Goal: Task Accomplishment & Management: Use online tool/utility

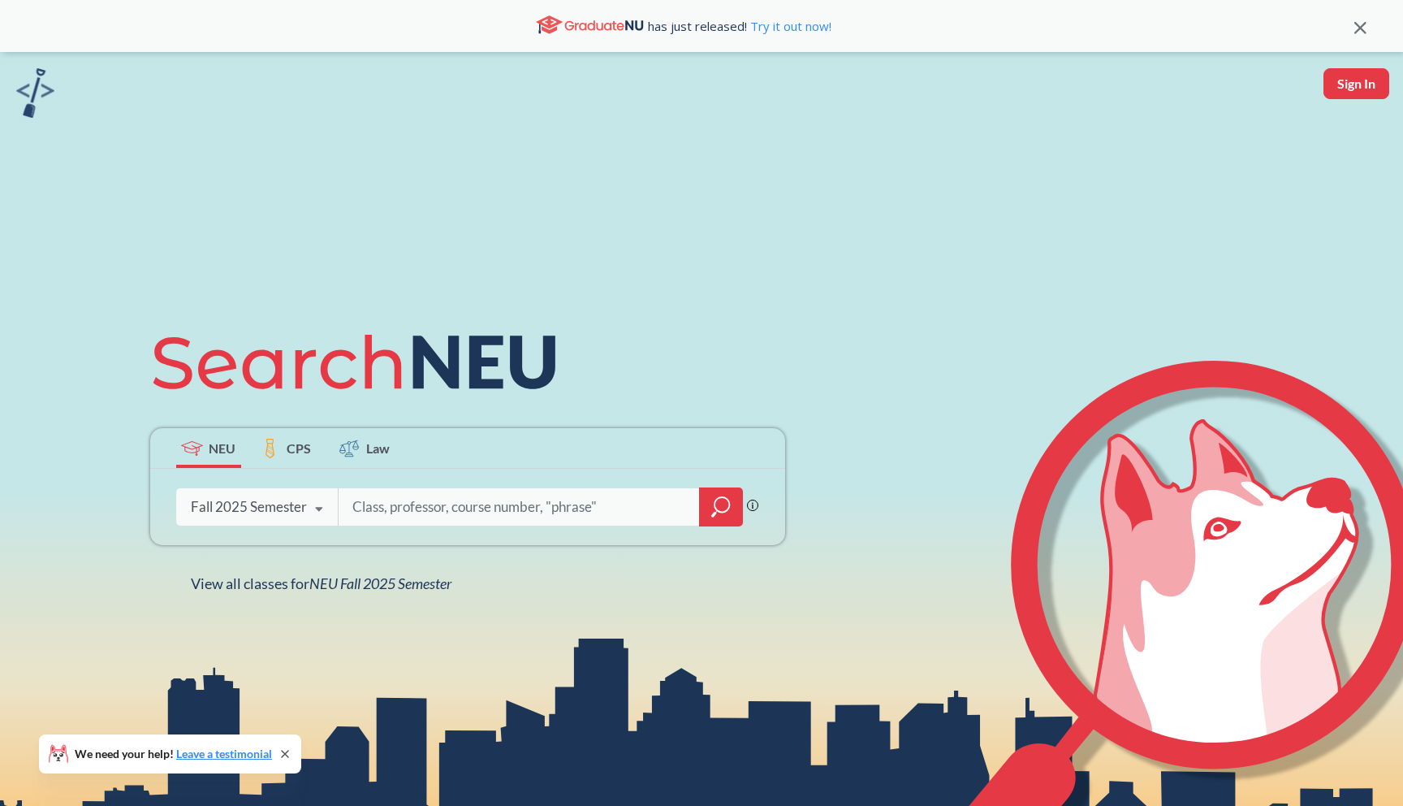
click at [386, 510] on input "search" at bounding box center [520, 507] width 338 height 34
type input "CS2000"
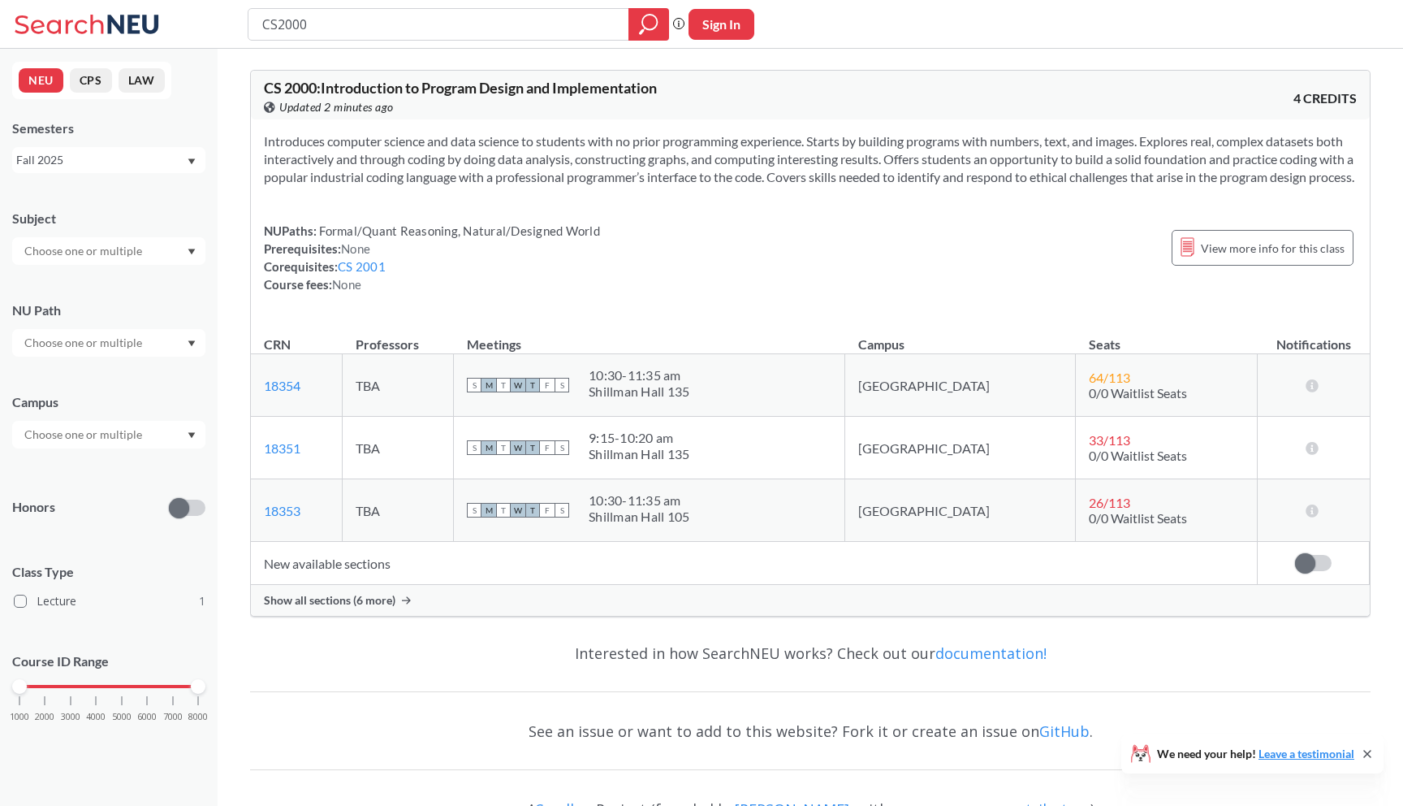
click at [375, 608] on span "Show all sections (6 more)" at bounding box center [330, 600] width 132 height 15
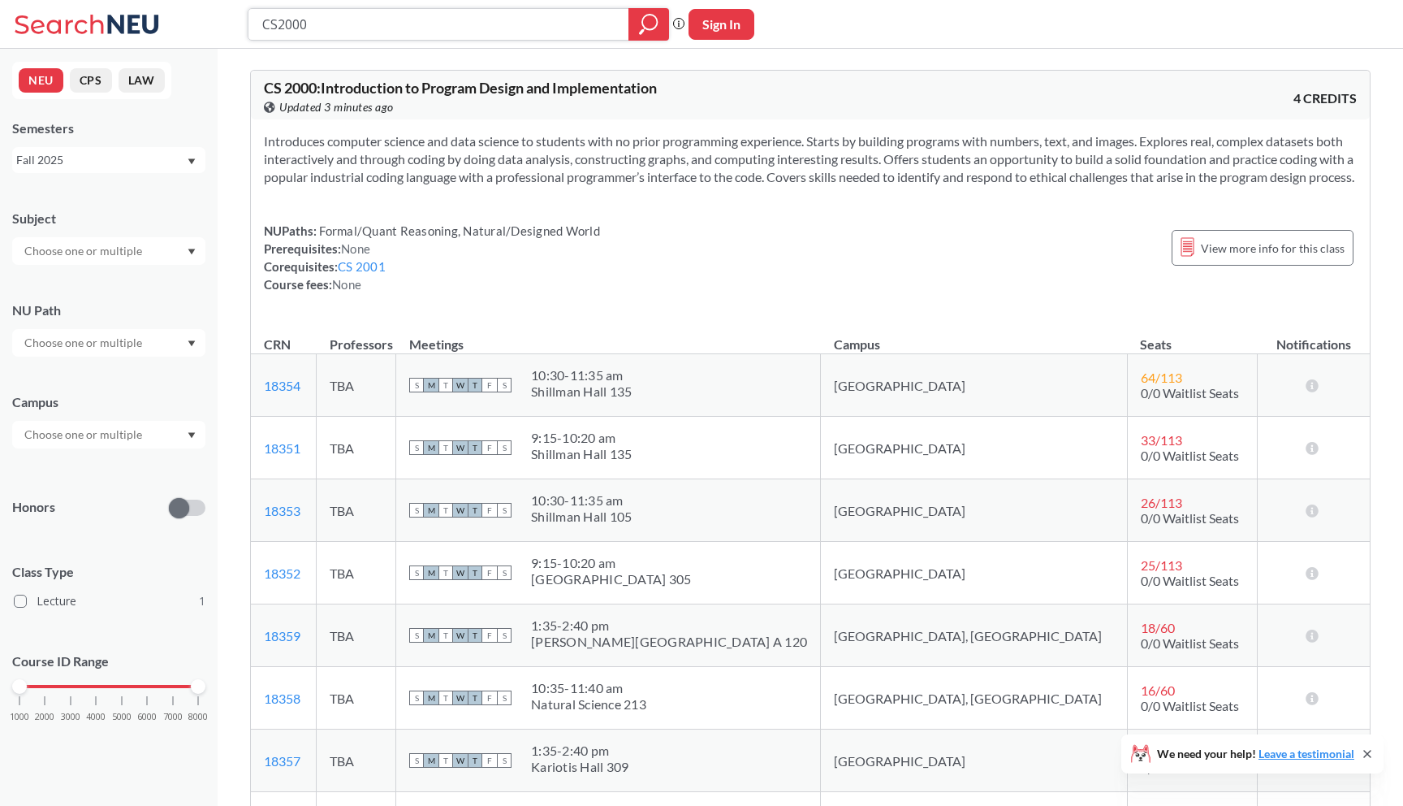
click at [321, 32] on input "CS2000" at bounding box center [439, 25] width 357 height 28
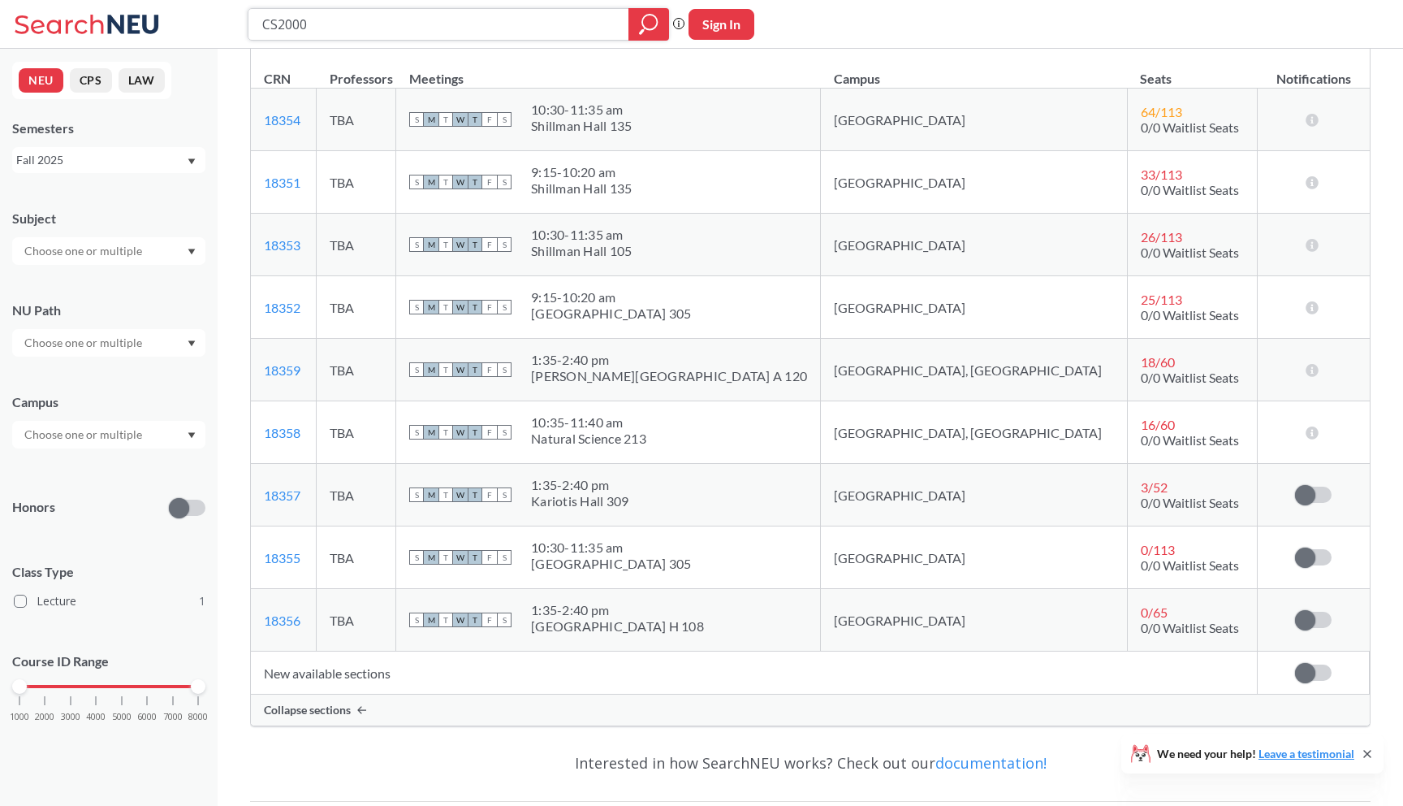
scroll to position [270, 0]
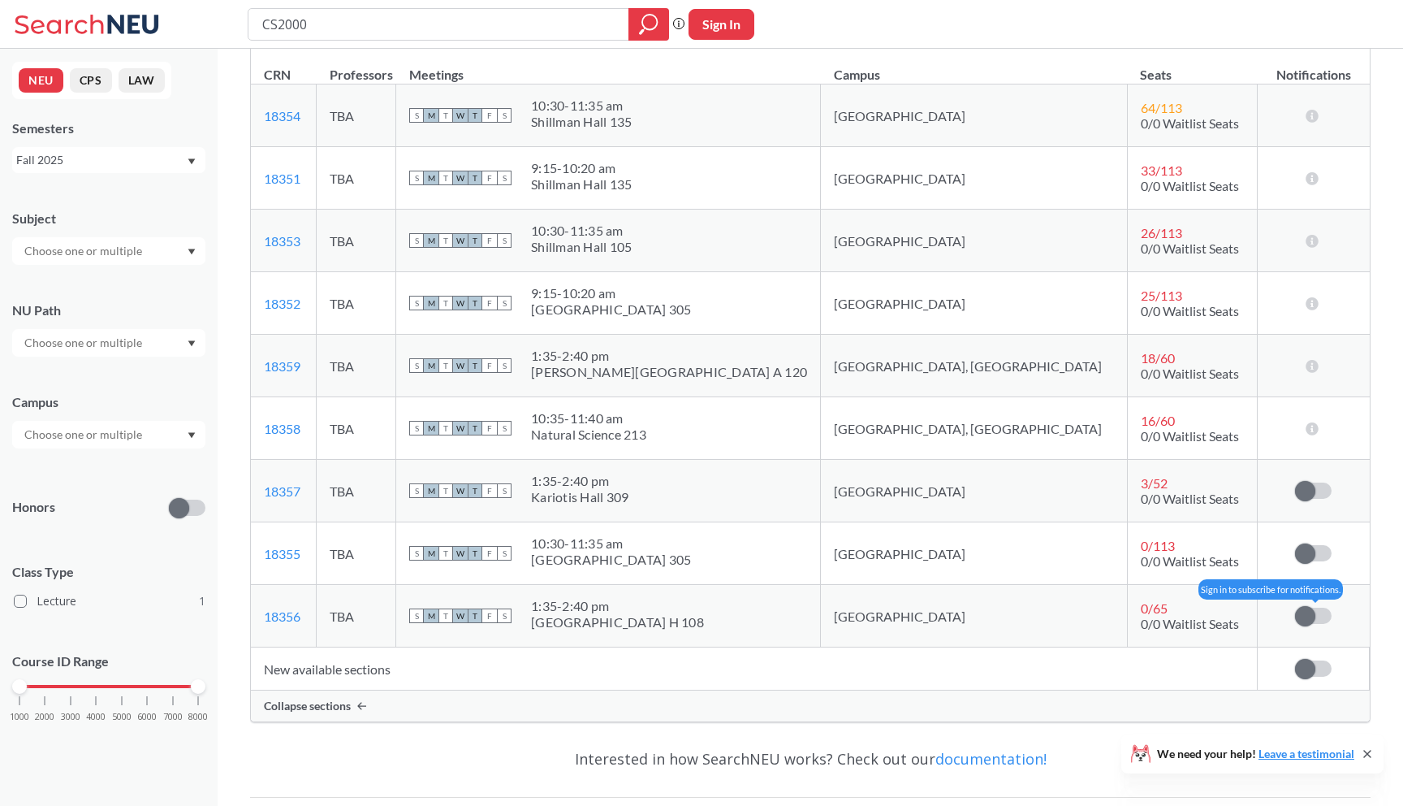
click at [1313, 626] on span at bounding box center [1305, 616] width 20 height 20
click at [1295, 608] on input "checkbox" at bounding box center [1295, 608] width 0 height 0
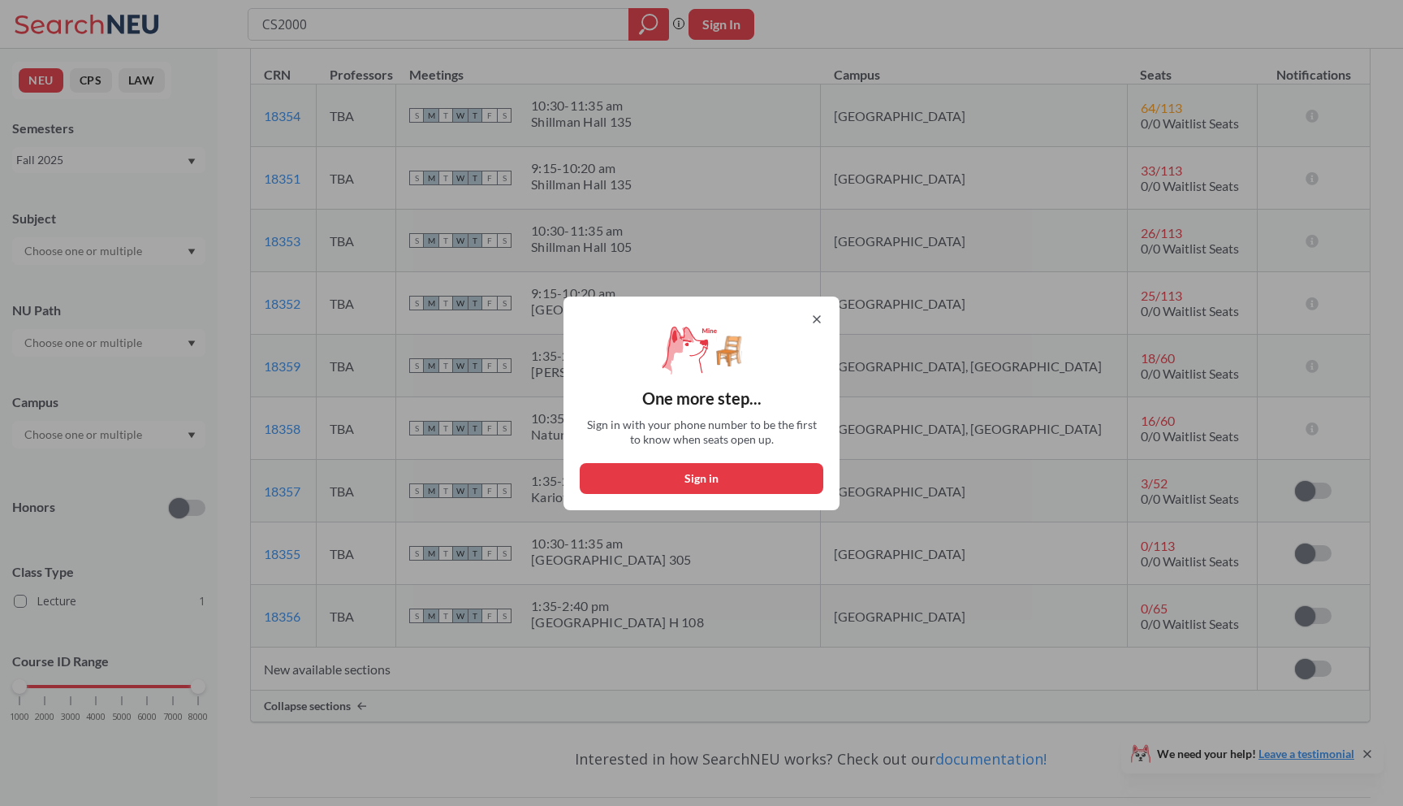
click at [746, 469] on button "Sign in" at bounding box center [702, 478] width 244 height 31
select select "US"
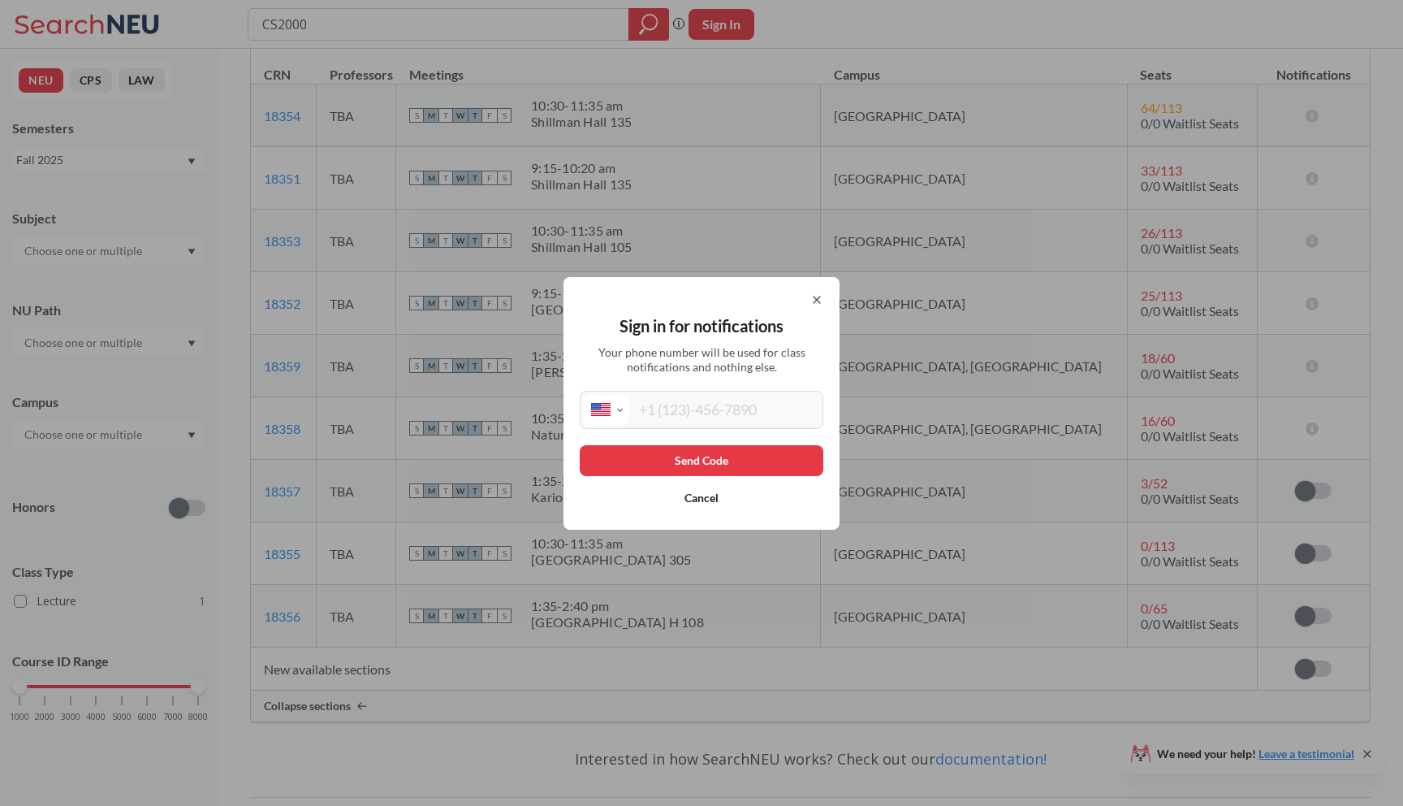
click at [733, 401] on input "tel" at bounding box center [724, 410] width 190 height 30
type input "[PHONE_NUMBER]"
click at [737, 449] on button "Send Code" at bounding box center [702, 460] width 244 height 31
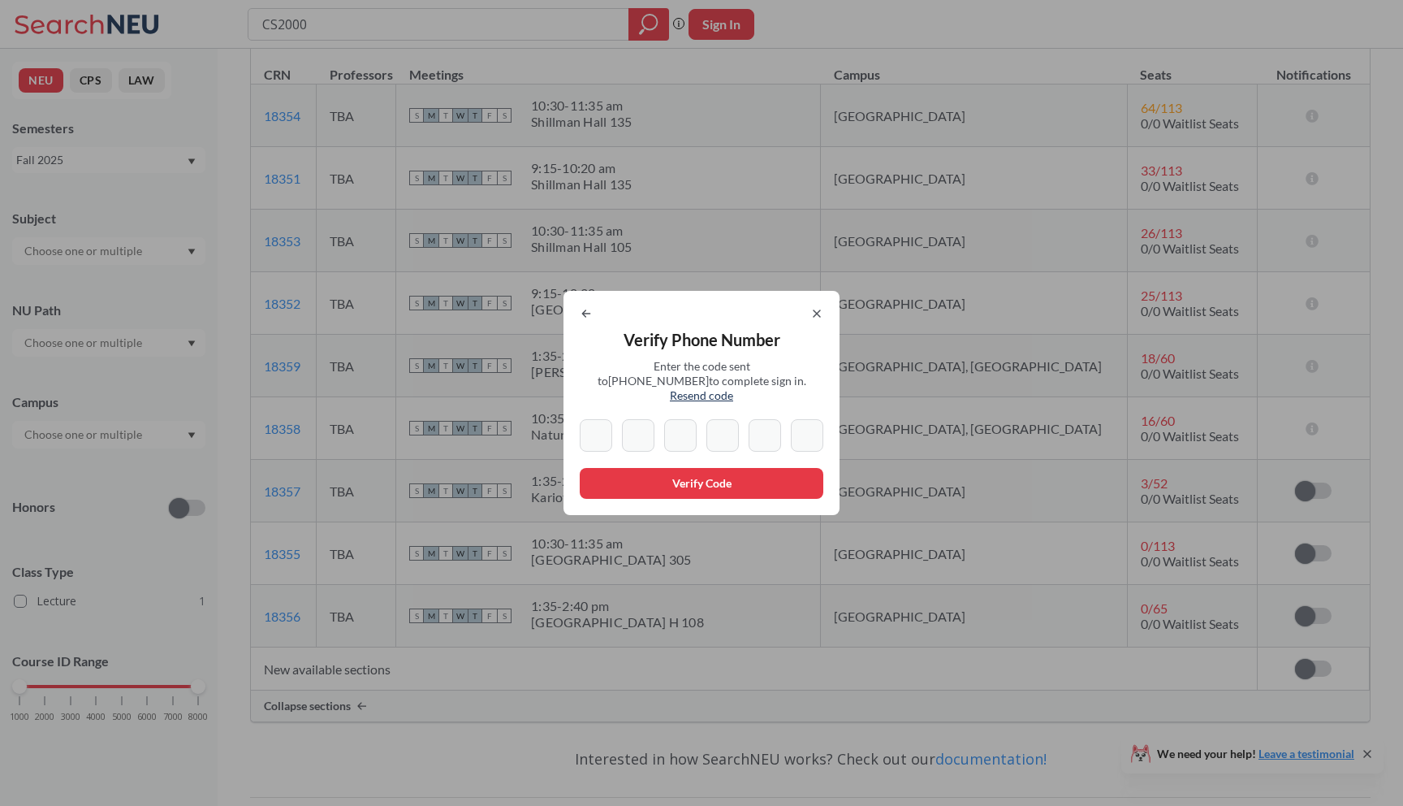
type input "7"
type input "5"
type input "0"
type input "9"
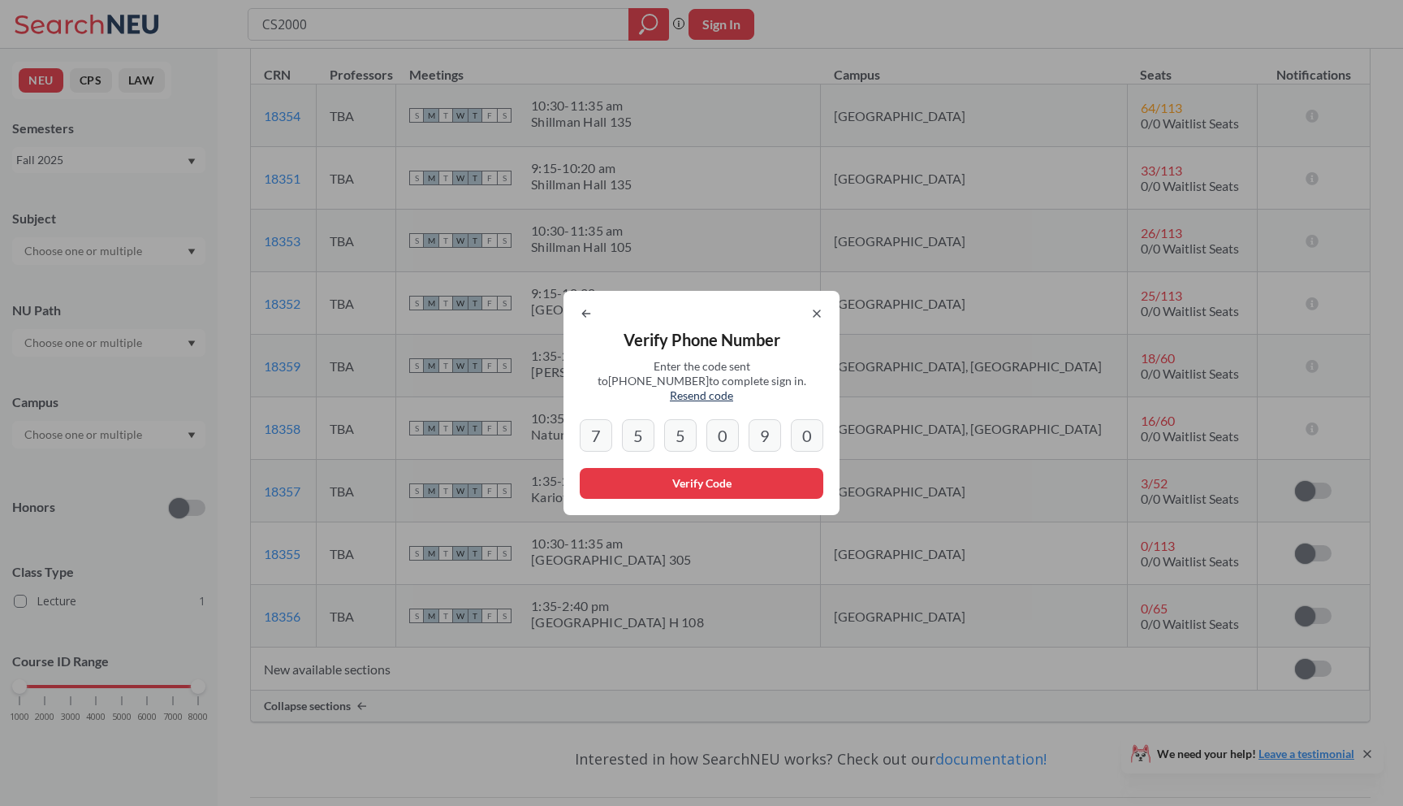
type input "0"
click at [606, 483] on button "Verify Code" at bounding box center [702, 483] width 244 height 31
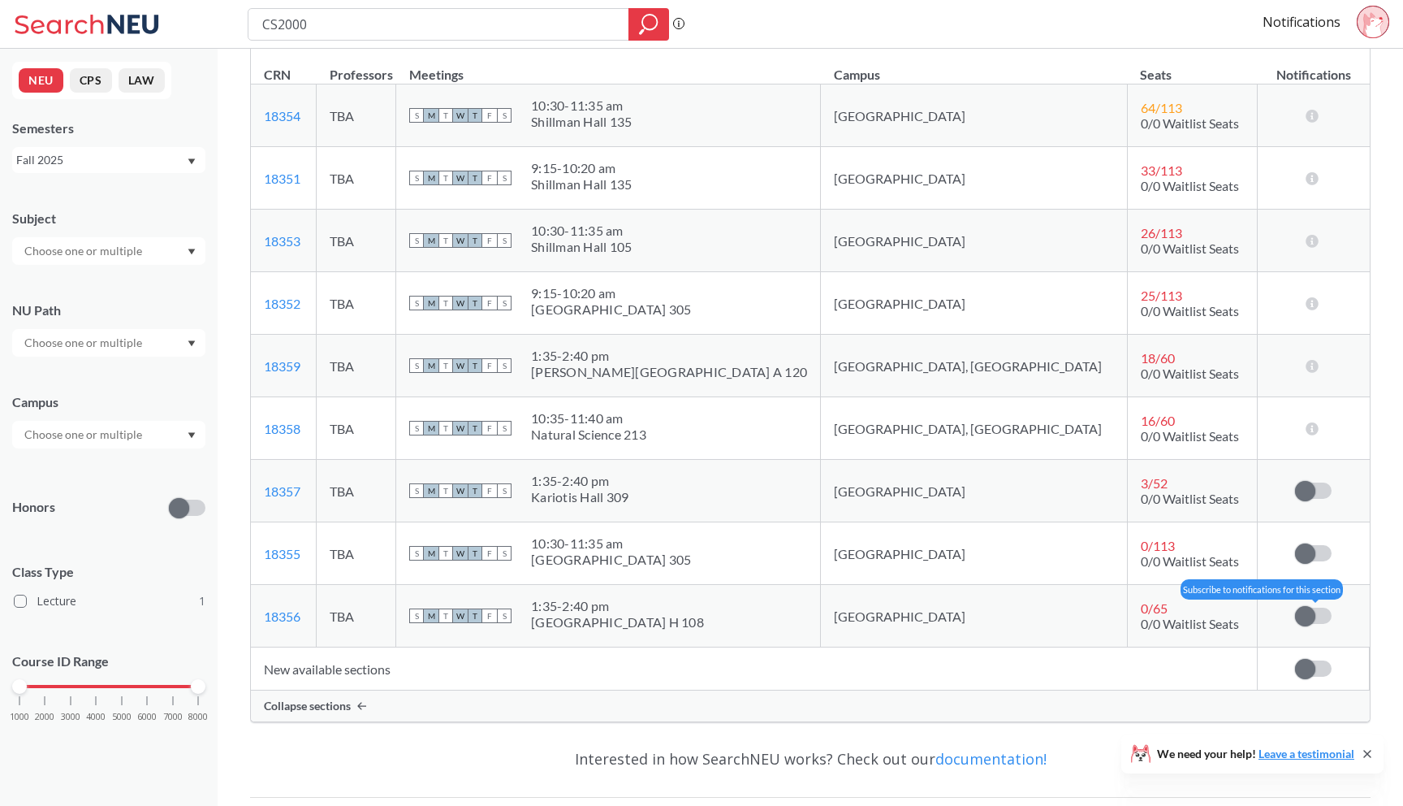
click at [1328, 624] on label at bounding box center [1313, 616] width 37 height 16
click at [1295, 608] on input "checkbox" at bounding box center [1295, 608] width 0 height 0
click at [1310, 564] on span at bounding box center [1305, 553] width 20 height 20
click at [1295, 545] on input "checkbox" at bounding box center [1295, 545] width 0 height 0
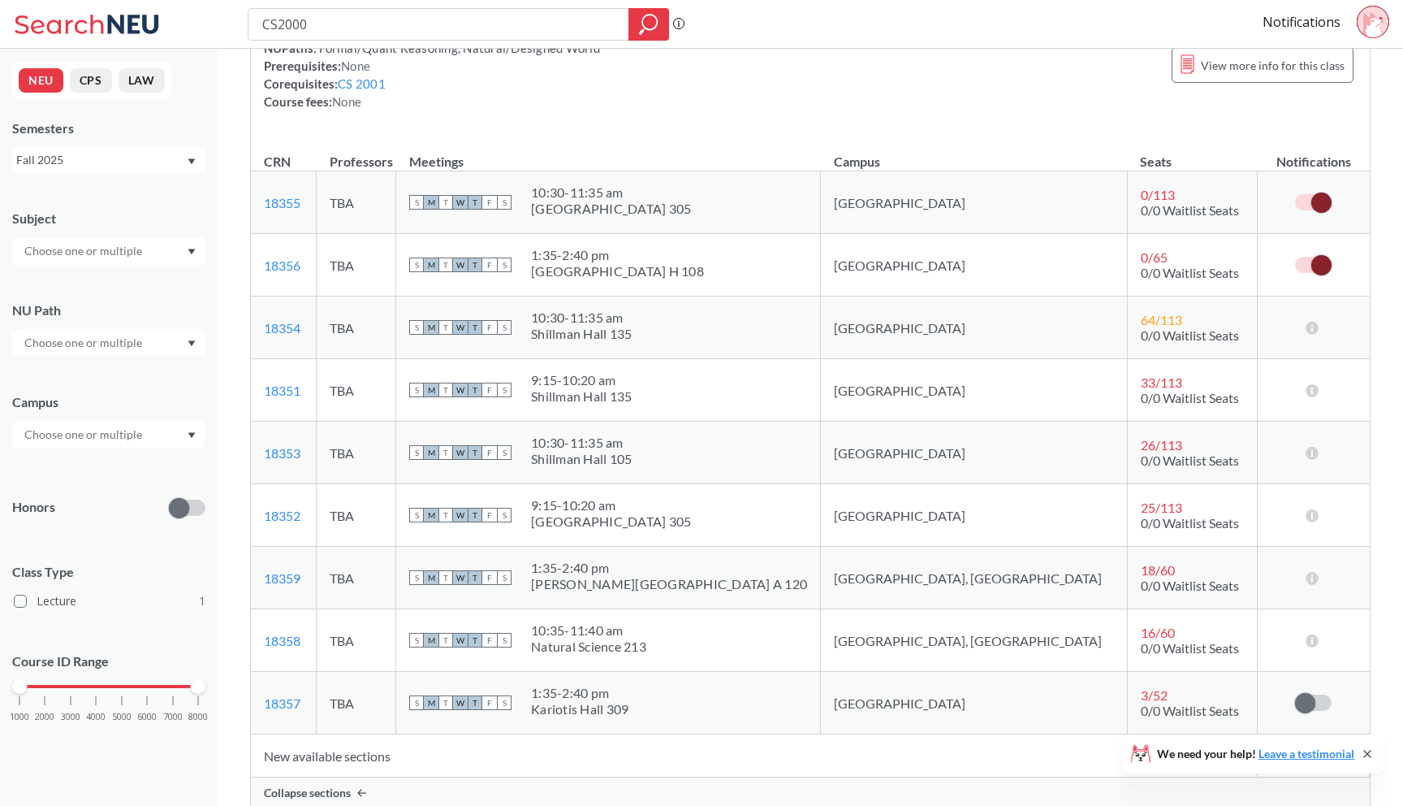
scroll to position [0, 0]
